Goal: Task Accomplishment & Management: Use online tool/utility

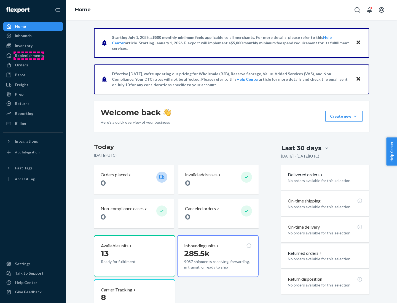
click at [29, 56] on div "Replenishments" at bounding box center [29, 56] width 29 height 6
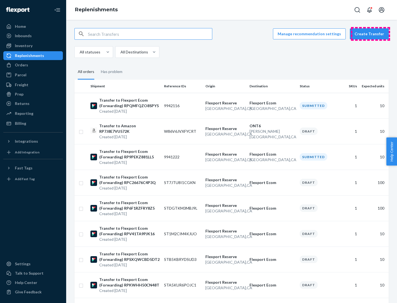
click at [370, 34] on button "Create Transfer" at bounding box center [369, 33] width 39 height 11
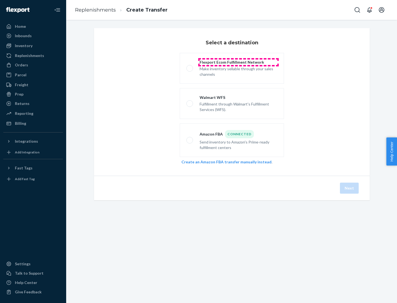
click at [238, 62] on div "Flexport Ecom Fulfillment Network" at bounding box center [238, 63] width 78 height 6
click at [190, 67] on input "Flexport Ecom Fulfillment Network Make inventory sellable through your sales ch…" at bounding box center [188, 69] width 4 height 4
radio input "true"
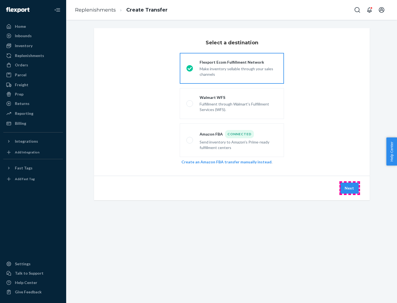
click at [349, 188] on button "Next" at bounding box center [349, 188] width 19 height 11
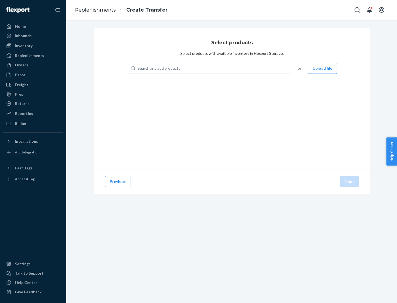
click at [323, 68] on button "Upload file" at bounding box center [322, 68] width 29 height 11
